Goal: Transaction & Acquisition: Obtain resource

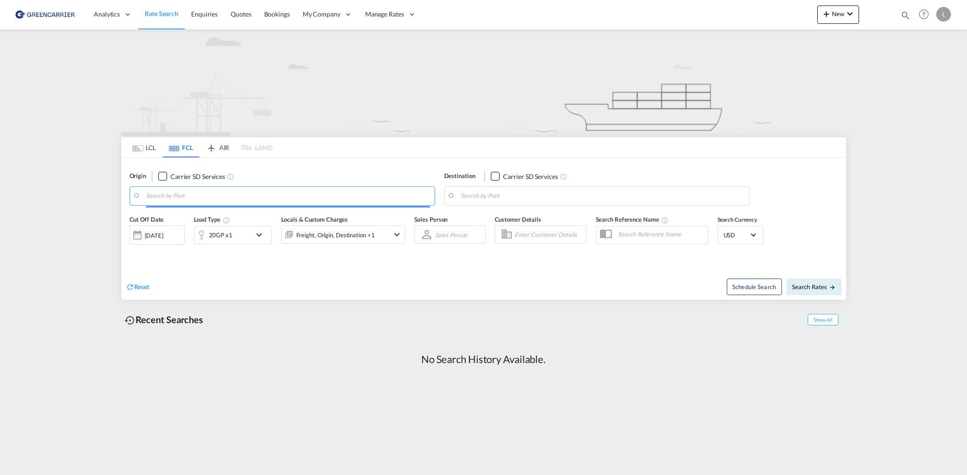
click at [213, 195] on input "Search by Port" at bounding box center [288, 196] width 284 height 14
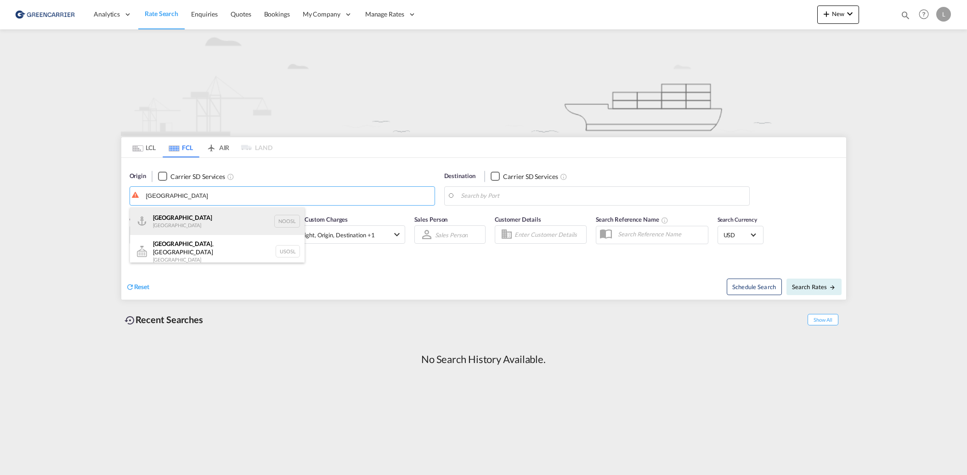
click at [212, 232] on div "[GEOGRAPHIC_DATA] [GEOGRAPHIC_DATA] NOOSL" at bounding box center [217, 222] width 174 height 28
type input "[GEOGRAPHIC_DATA], NOOSL"
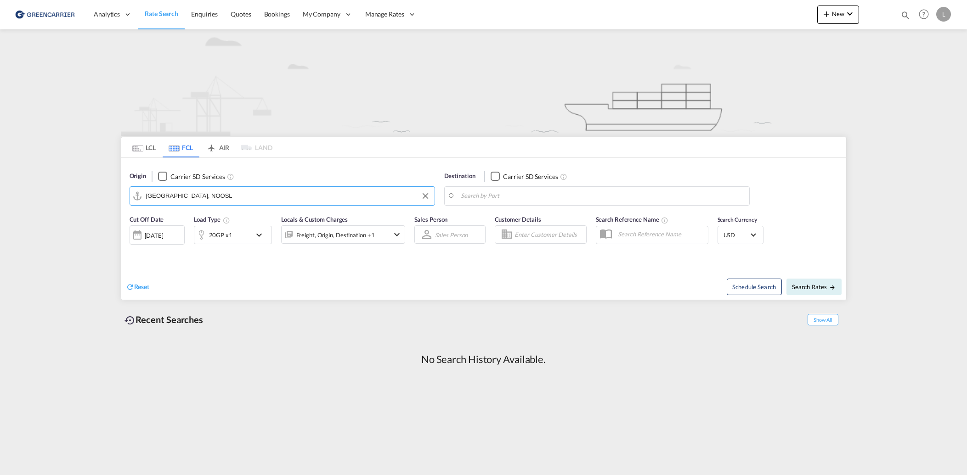
click at [528, 196] on input "Search by Port" at bounding box center [603, 196] width 284 height 14
click at [530, 246] on div "Casa [PERSON_NAME] [GEOGRAPHIC_DATA] [GEOGRAPHIC_DATA]" at bounding box center [531, 249] width 174 height 28
type input "[GEOGRAPHIC_DATA], MACAS"
click at [144, 151] on md-tab-item "LCL" at bounding box center [144, 147] width 37 height 20
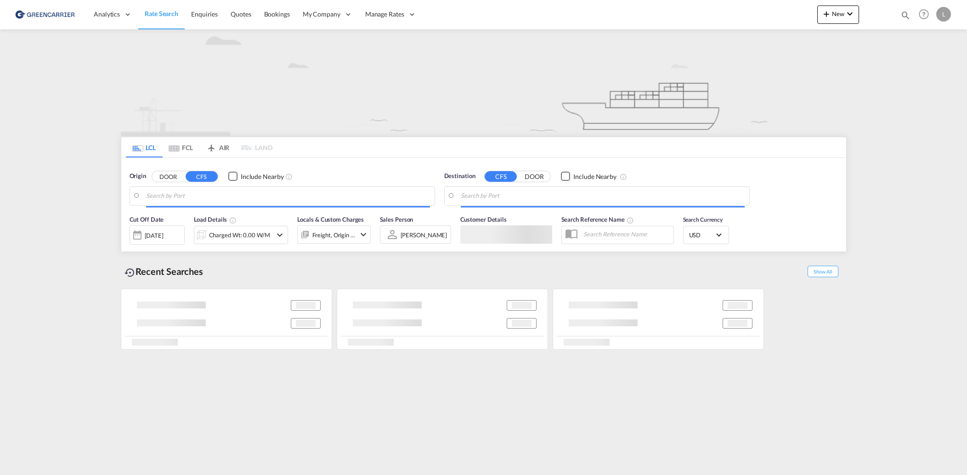
type input "[GEOGRAPHIC_DATA], NOOSL"
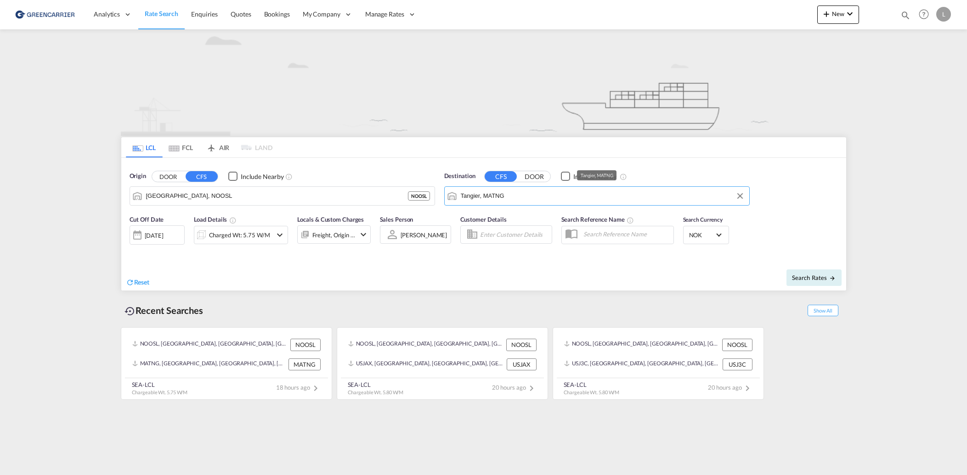
click at [515, 199] on input "Tangier, MATNG" at bounding box center [603, 196] width 284 height 14
drag, startPoint x: 526, startPoint y: 243, endPoint x: 834, endPoint y: 297, distance: 312.7
click at [527, 243] on div "Casa [PERSON_NAME] [GEOGRAPHIC_DATA] [GEOGRAPHIC_DATA]" at bounding box center [531, 249] width 174 height 28
type input "[GEOGRAPHIC_DATA], MACAS"
click at [818, 279] on span "Search Rates" at bounding box center [814, 277] width 44 height 7
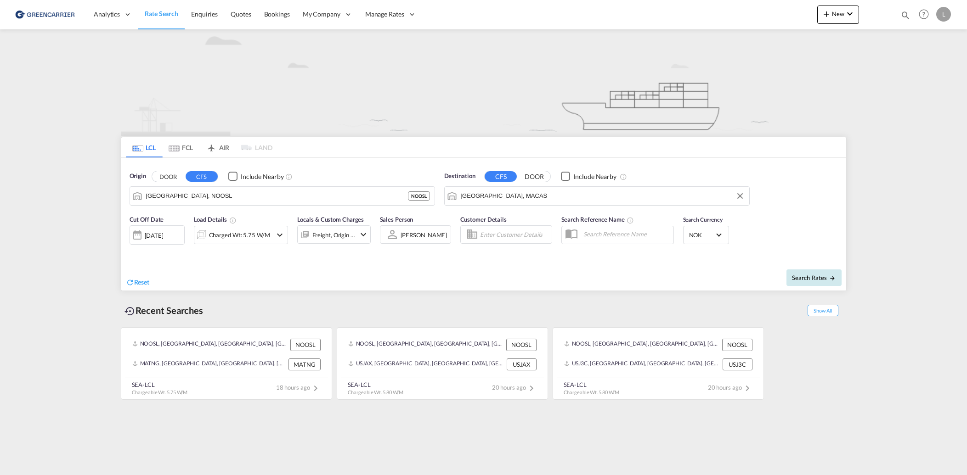
type input "NOOSL to MACAS / [DATE]"
